Goal: Find specific page/section: Find specific page/section

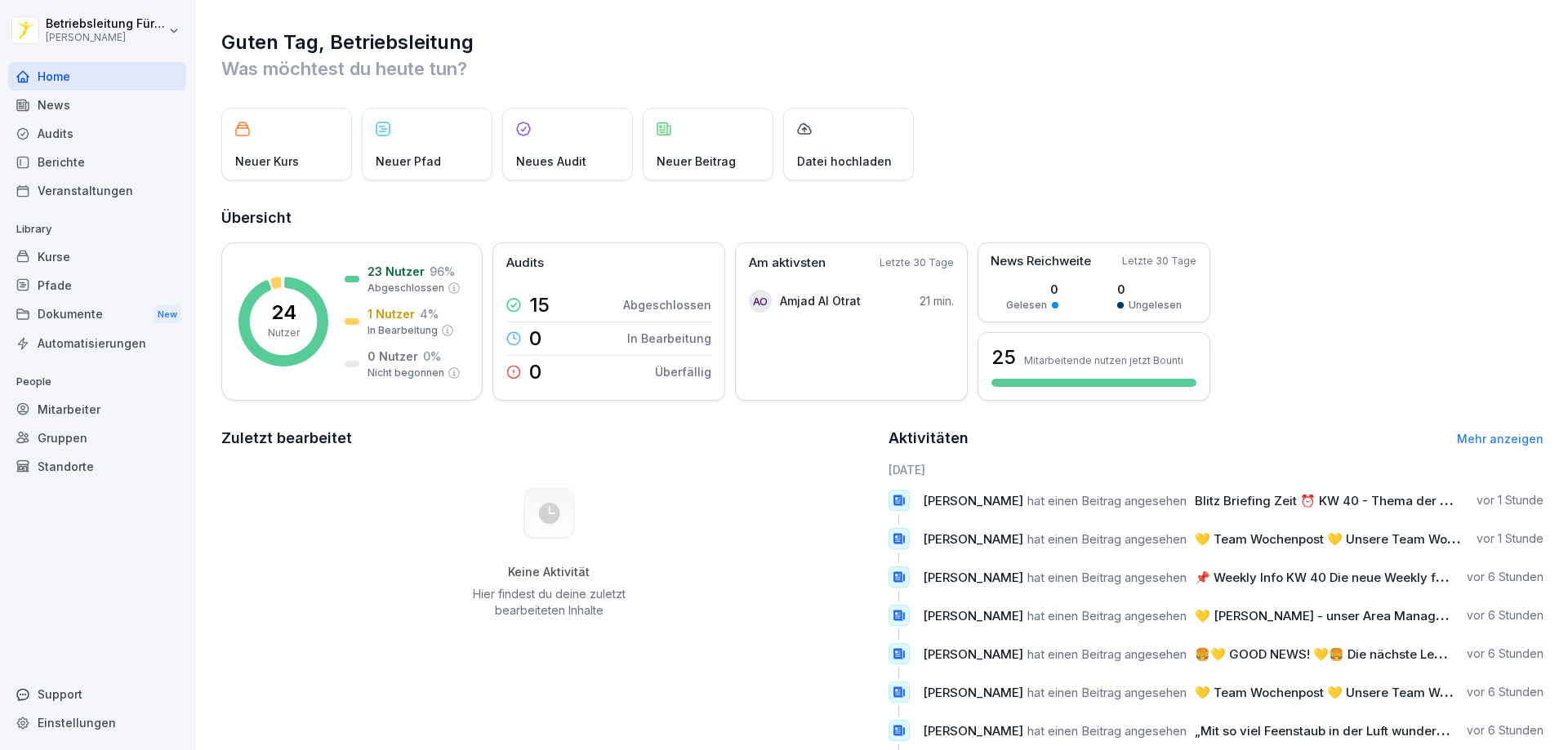
click at [65, 317] on div "Dokumente New" at bounding box center [97, 314] width 178 height 30
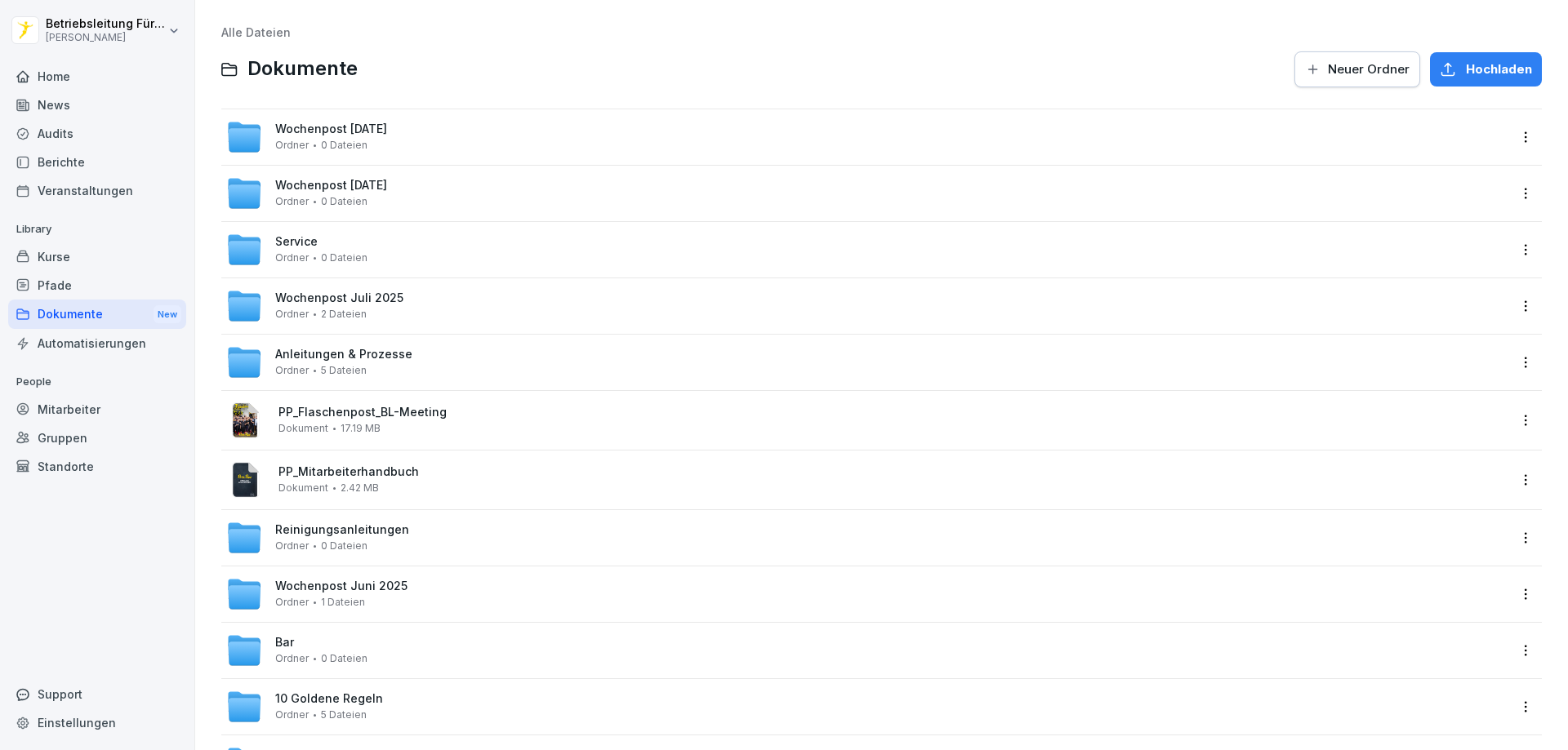
click at [387, 126] on span "Wochenpost [DATE]" at bounding box center [330, 129] width 112 height 14
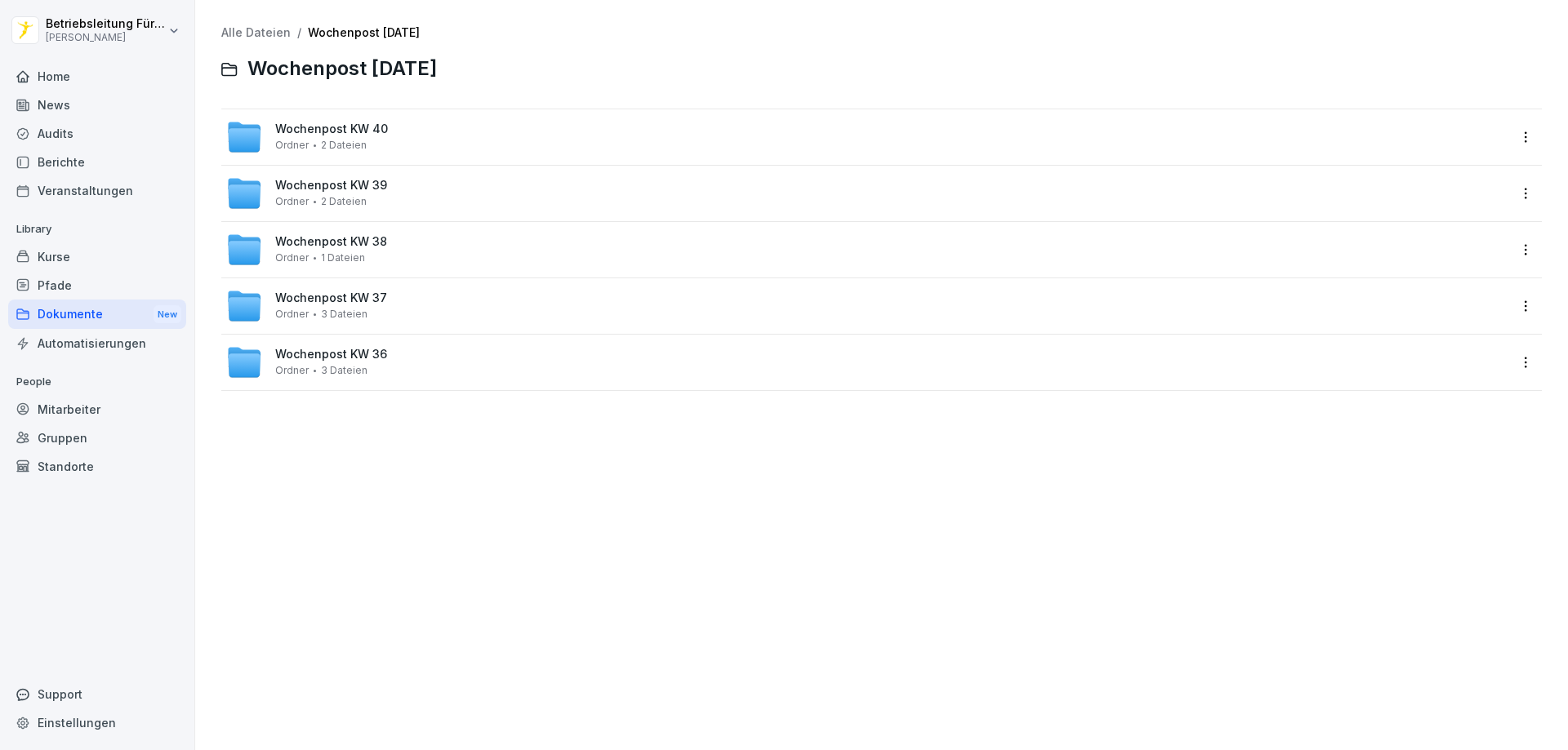
click at [351, 134] on span "Wochenpost KW 40" at bounding box center [331, 129] width 112 height 14
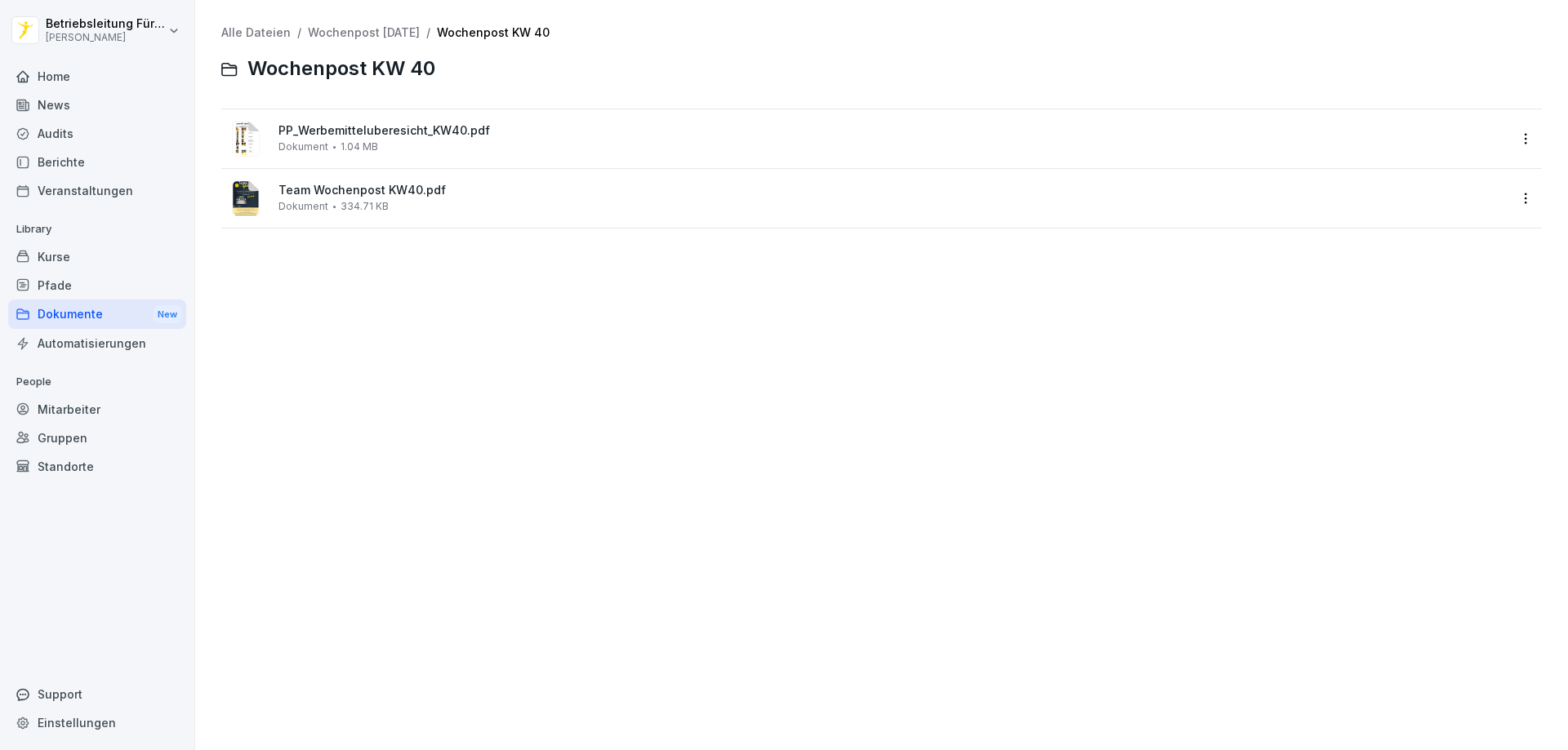
click at [347, 132] on span "PP_Werbemitteluberesicht_KW40.pdf" at bounding box center [892, 131] width 1229 height 14
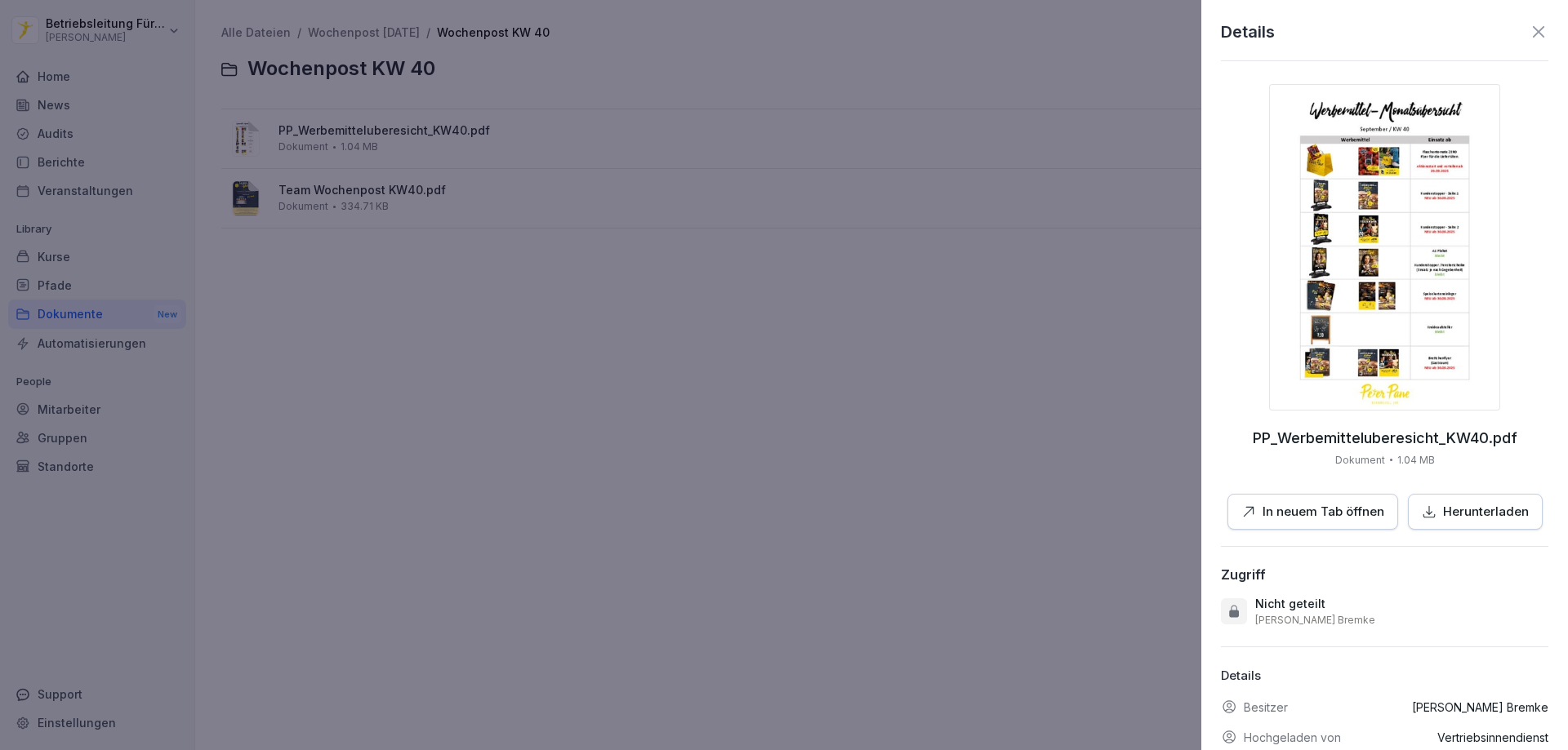
click at [1398, 217] on img at bounding box center [1384, 248] width 231 height 327
